Goal: Task Accomplishment & Management: Manage account settings

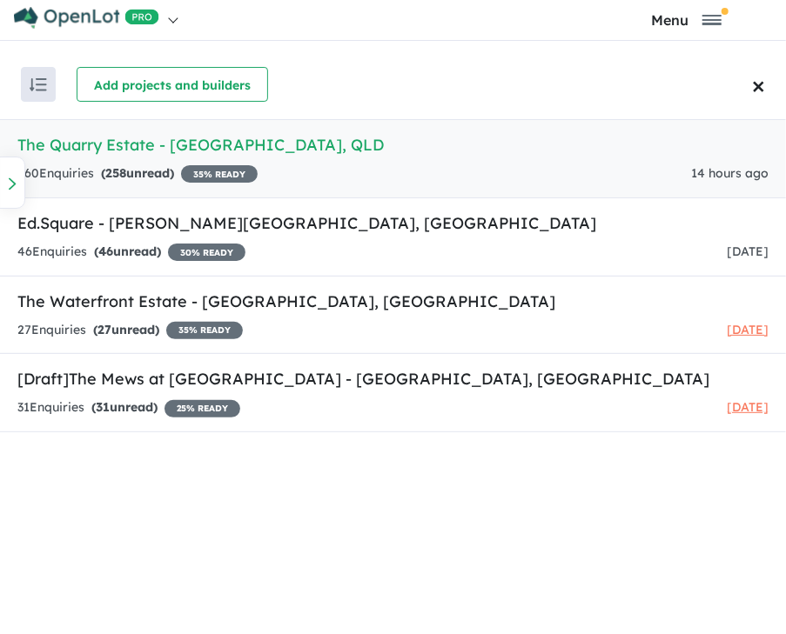
click at [126, 156] on link "The Quarry Estate - [GEOGRAPHIC_DATA] , QLD 260 Enquir ies ( 258 unread) 35 % R…" at bounding box center [393, 158] width 786 height 79
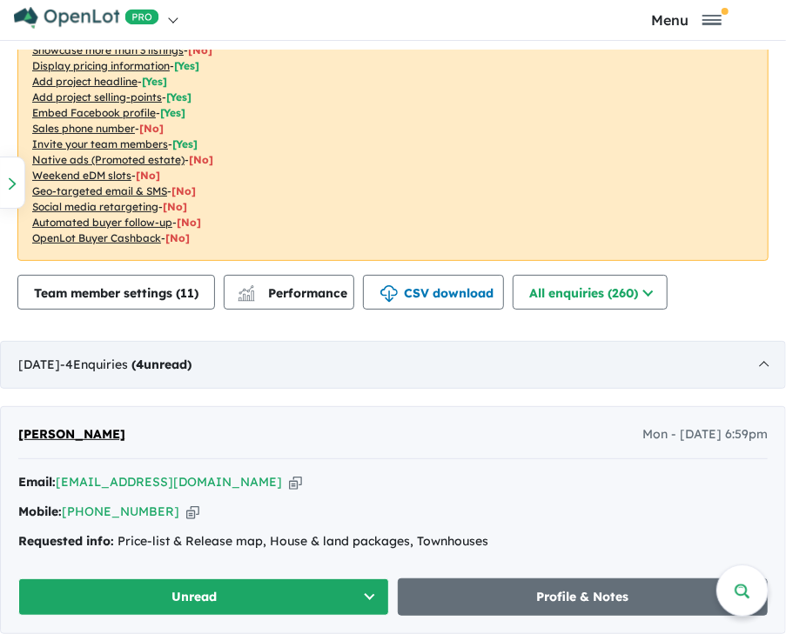
scroll to position [725, 0]
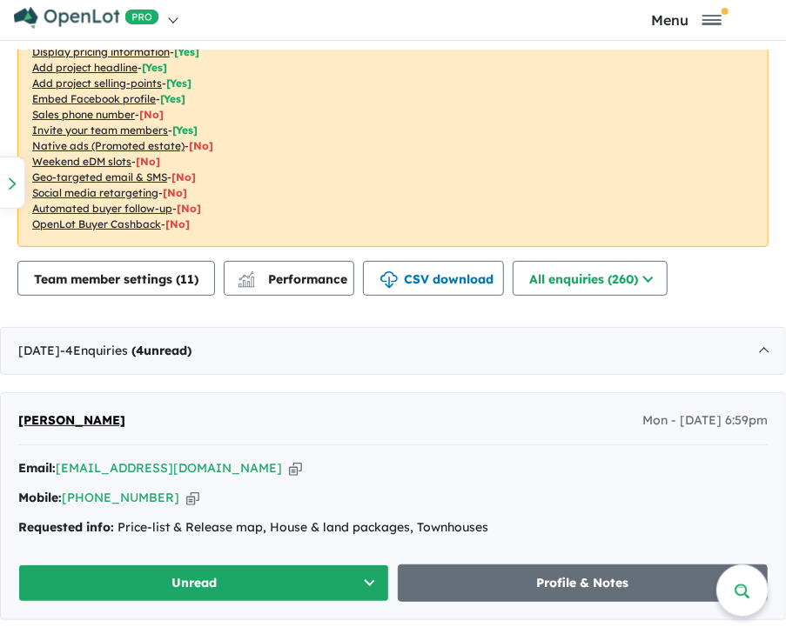
click at [186, 497] on icon "button" at bounding box center [192, 498] width 13 height 18
click at [186, 495] on icon "button" at bounding box center [192, 498] width 13 height 18
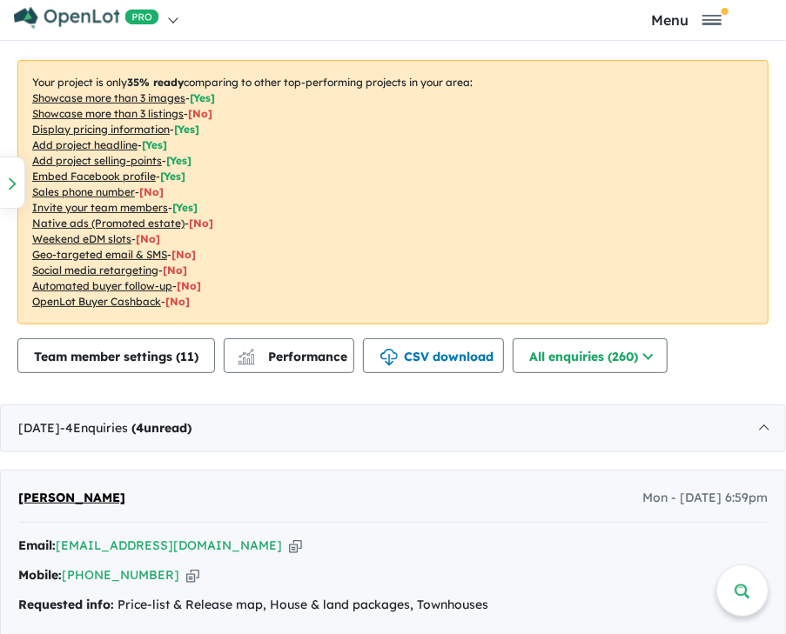
scroll to position [667, 0]
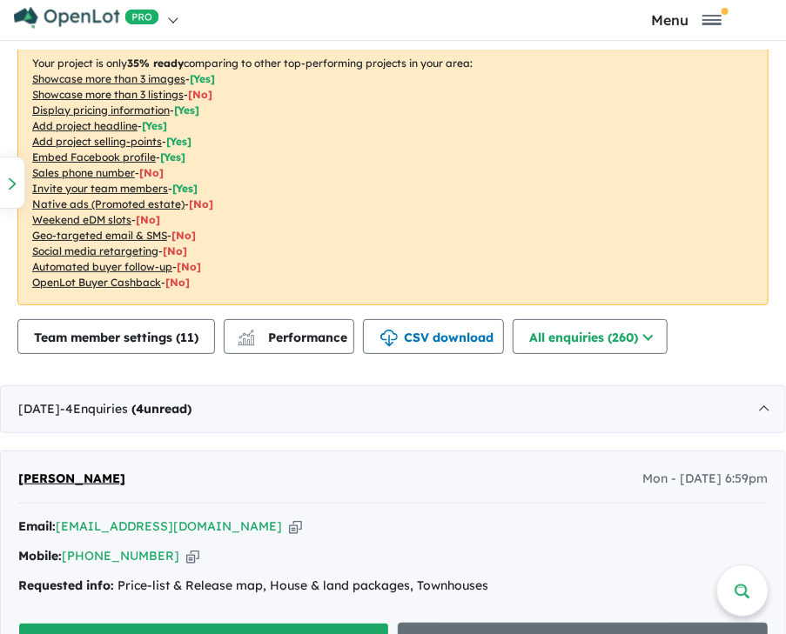
click at [186, 552] on icon "button" at bounding box center [192, 556] width 13 height 18
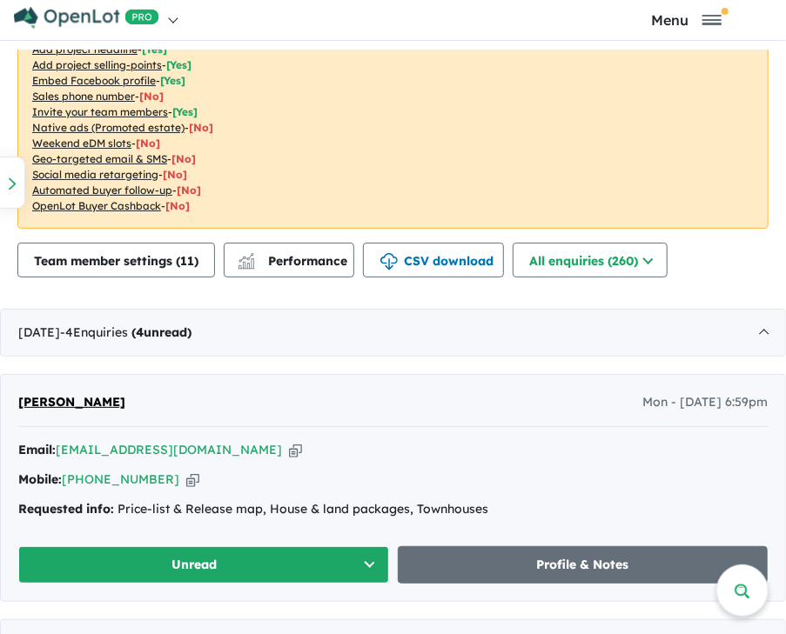
scroll to position [754, 0]
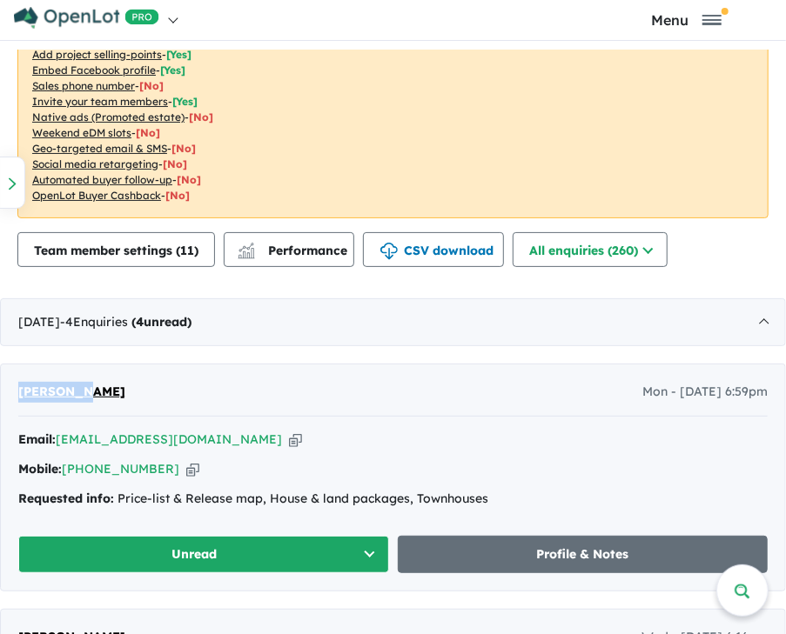
drag, startPoint x: 89, startPoint y: 387, endPoint x: 37, endPoint y: 427, distance: 65.8
click at [14, 394] on div "[PERSON_NAME] Mon - [DATE] 6:59pm Email: [EMAIL_ADDRESS][DOMAIN_NAME] Copied! M…" at bounding box center [393, 477] width 784 height 225
drag, startPoint x: 145, startPoint y: 385, endPoint x: 16, endPoint y: 392, distance: 129.8
click at [16, 392] on div "[PERSON_NAME] Mon - [DATE] 6:59pm Email: [EMAIL_ADDRESS][DOMAIN_NAME] Copied! M…" at bounding box center [393, 477] width 784 height 225
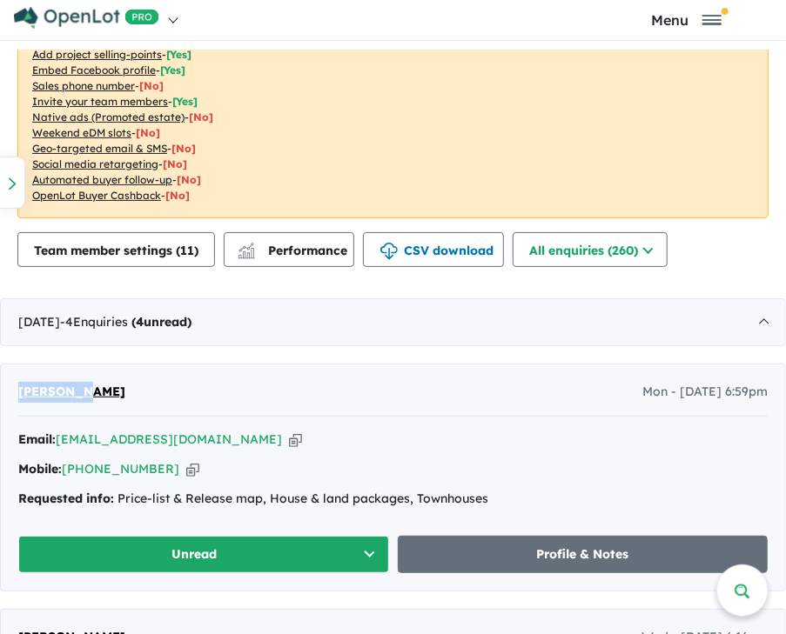
copy span "[PERSON_NAME]"
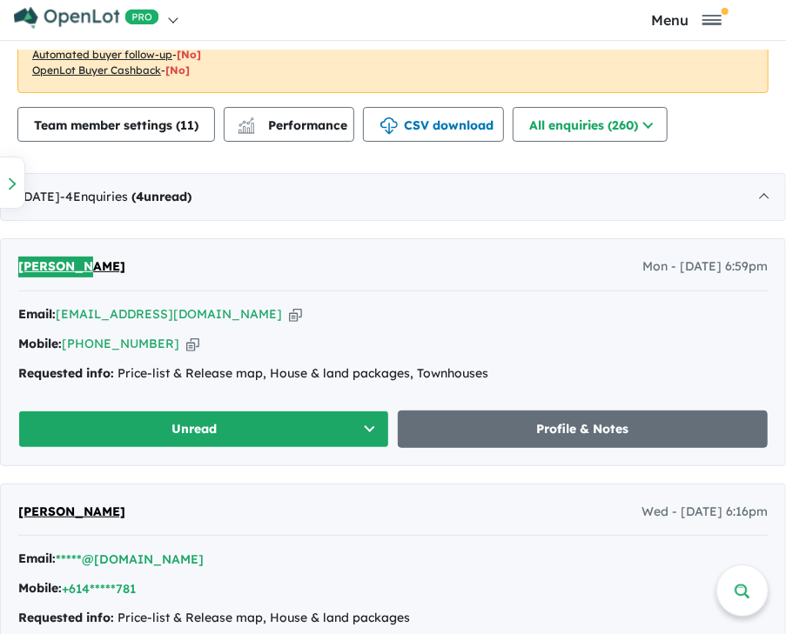
scroll to position [869, 0]
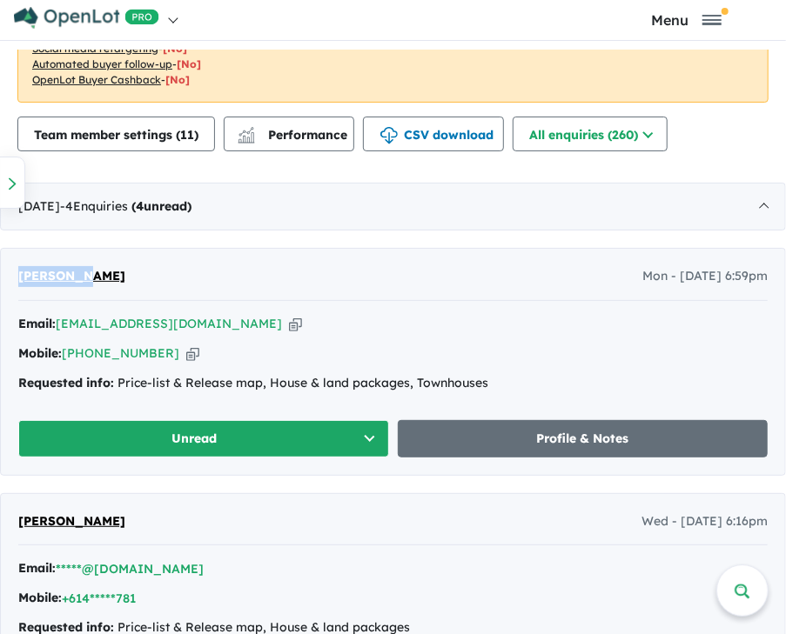
click at [374, 431] on button "Unread" at bounding box center [203, 438] width 371 height 37
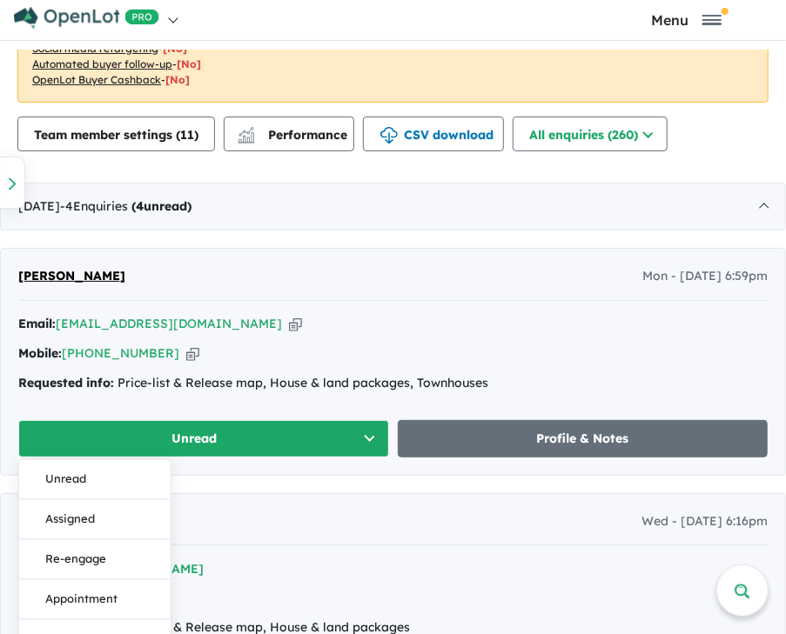
click at [492, 345] on div "Mobile: [PHONE_NUMBER] Copied!" at bounding box center [392, 354] width 749 height 21
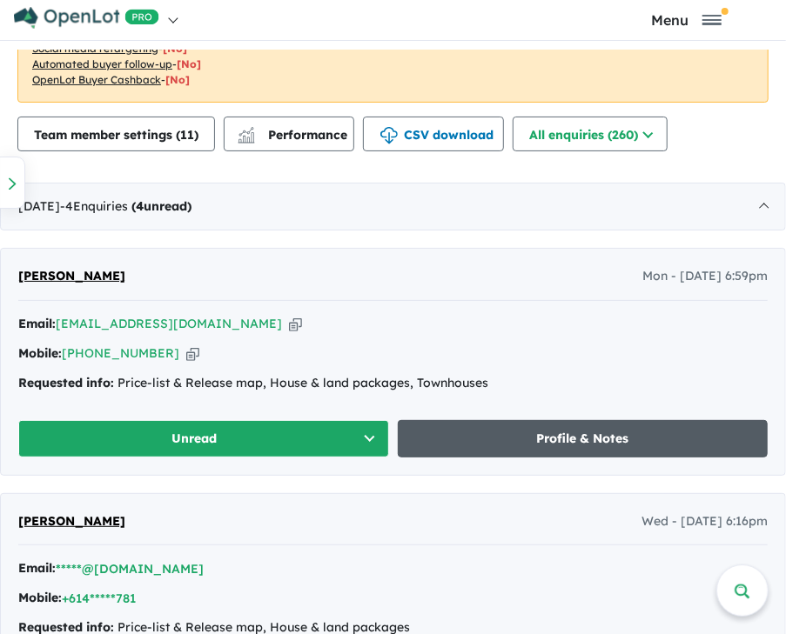
click at [513, 426] on link "Profile & Notes" at bounding box center [583, 438] width 371 height 37
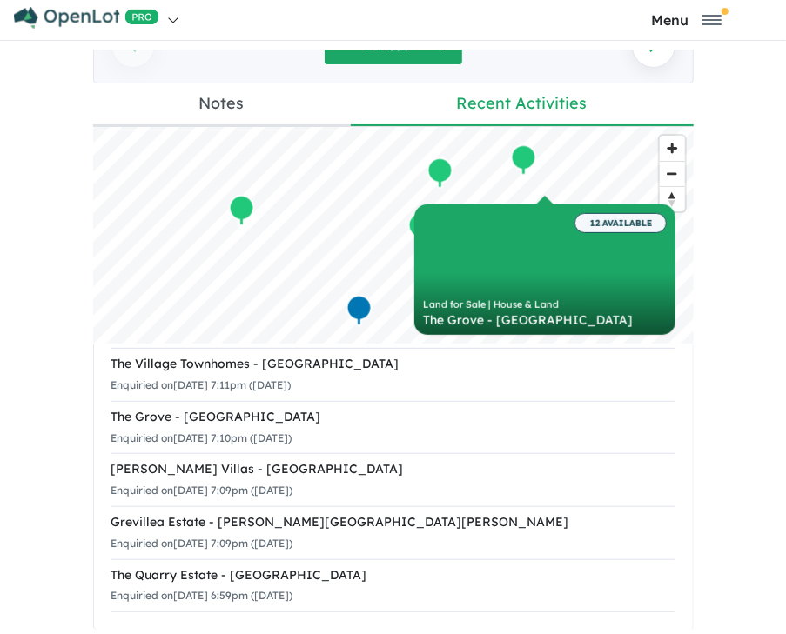
scroll to position [248, 0]
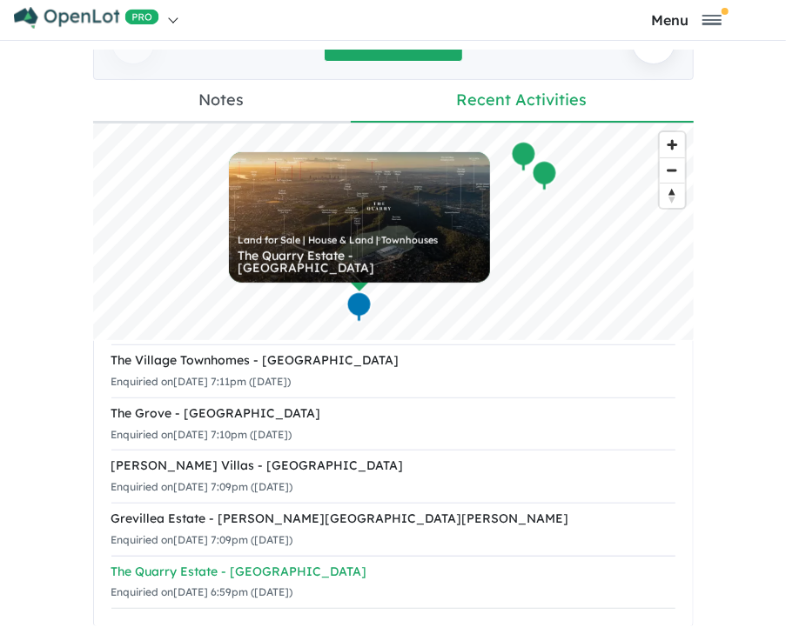
click at [374, 582] on div "Enquiried on [DATE] 6:59pm ([DATE])" at bounding box center [393, 592] width 564 height 21
